Goal: Navigation & Orientation: Find specific page/section

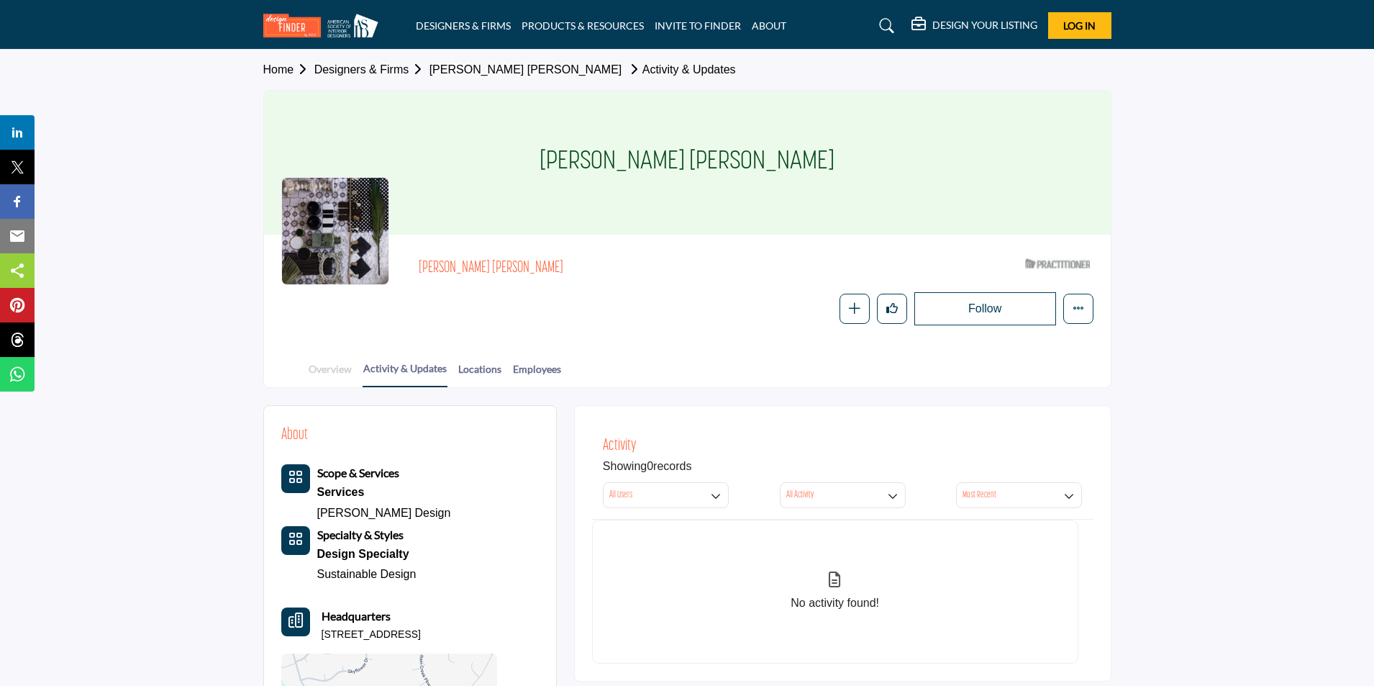
click at [329, 374] on link "Overview" at bounding box center [330, 373] width 45 height 25
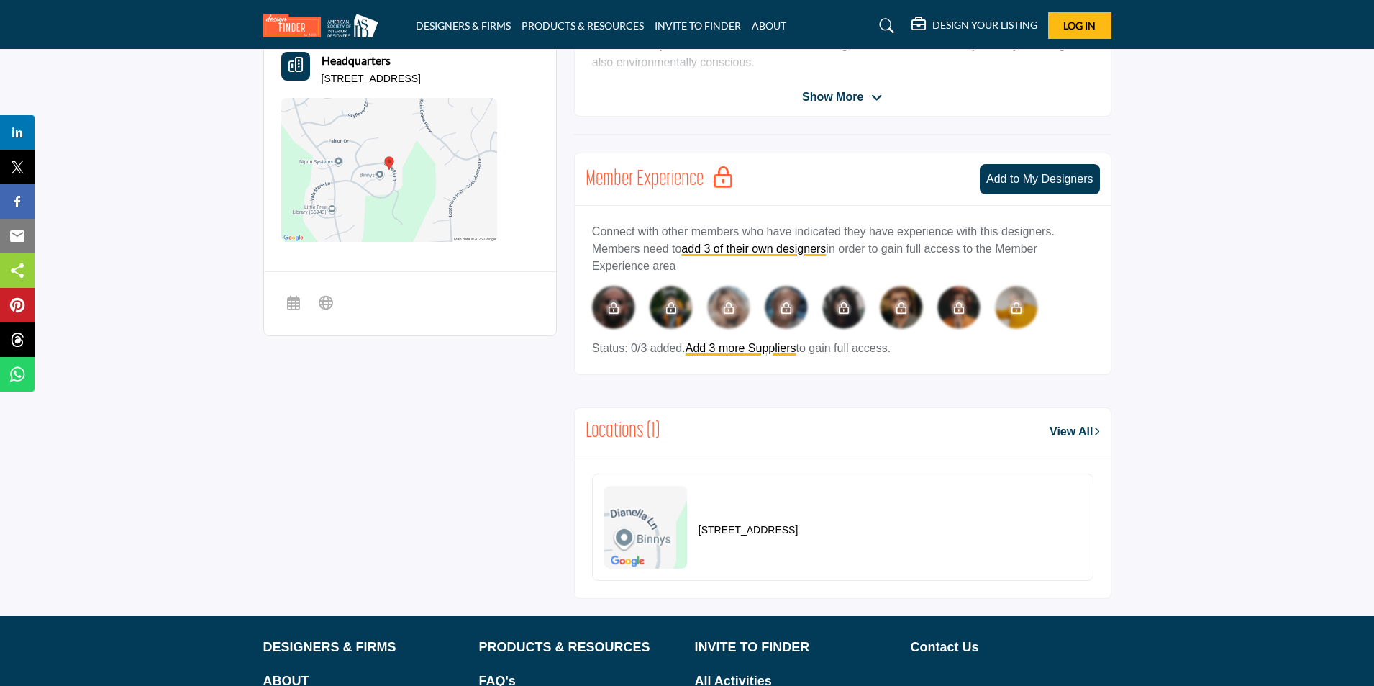
scroll to position [345, 0]
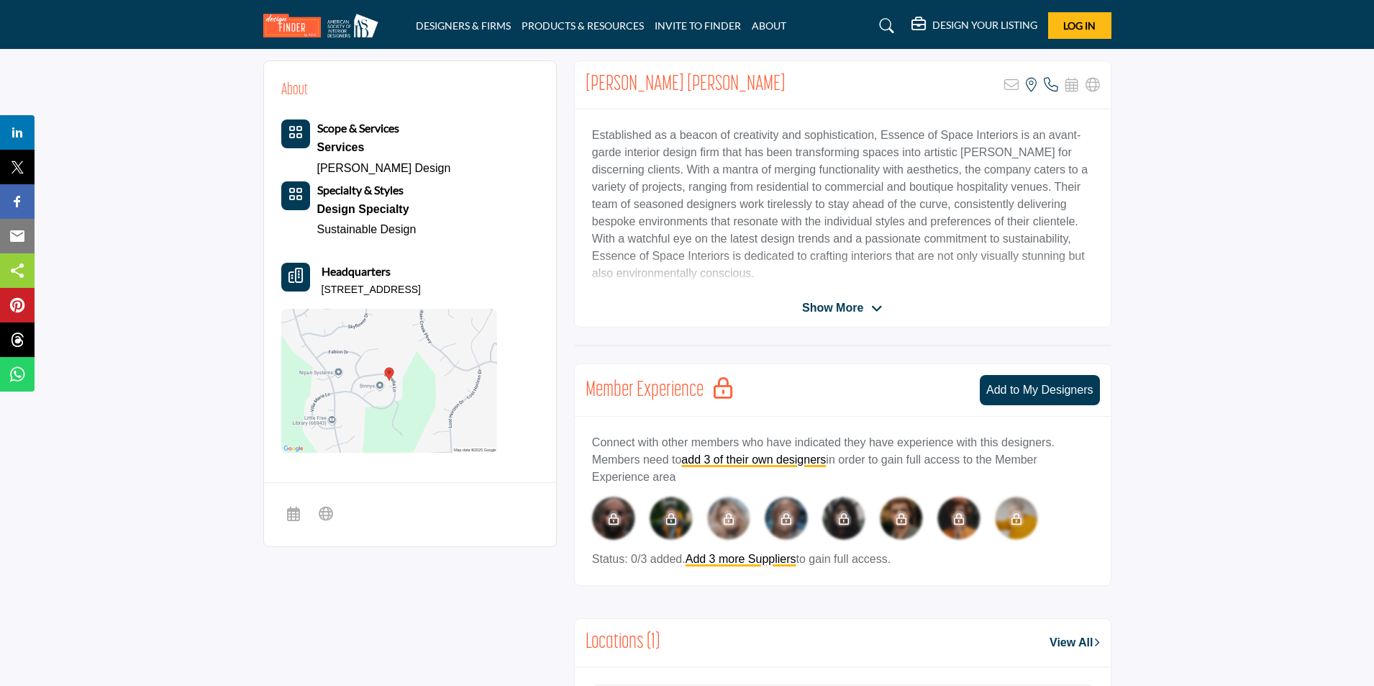
click at [852, 311] on span "Show More" at bounding box center [832, 307] width 61 height 17
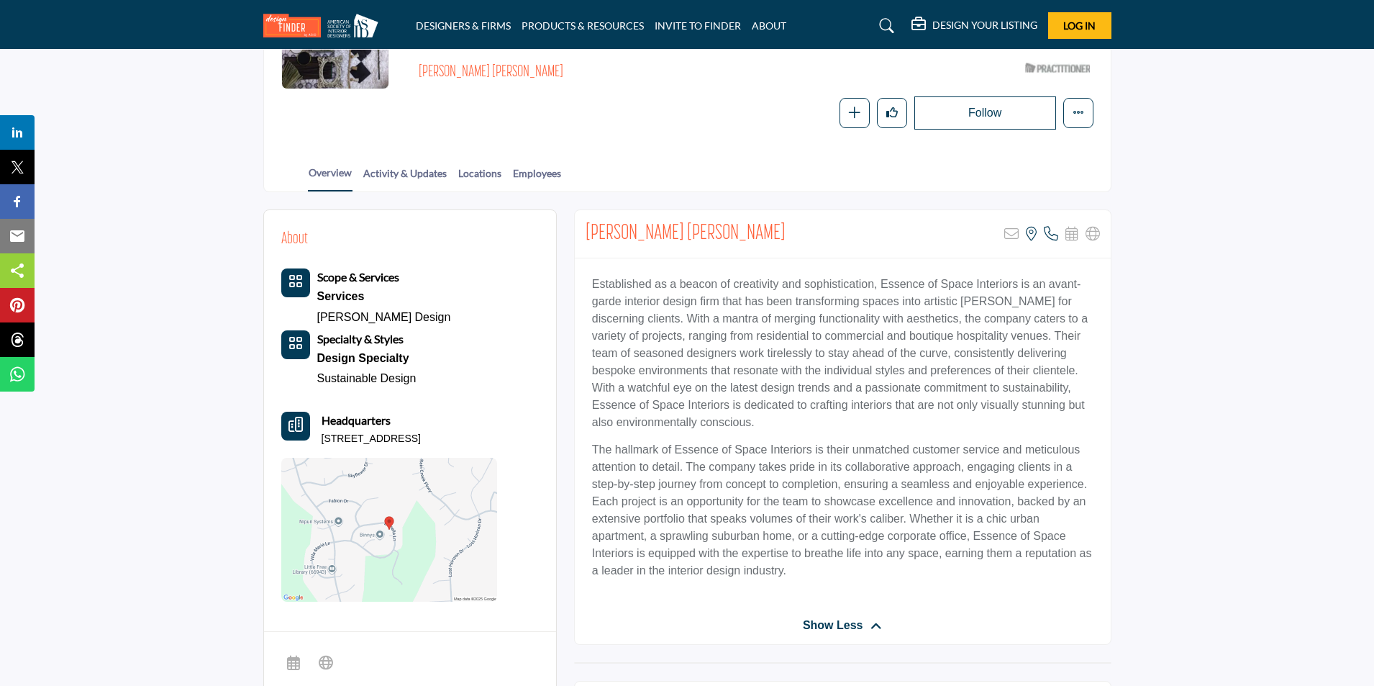
scroll to position [216, 0]
